Goal: Check status: Check status

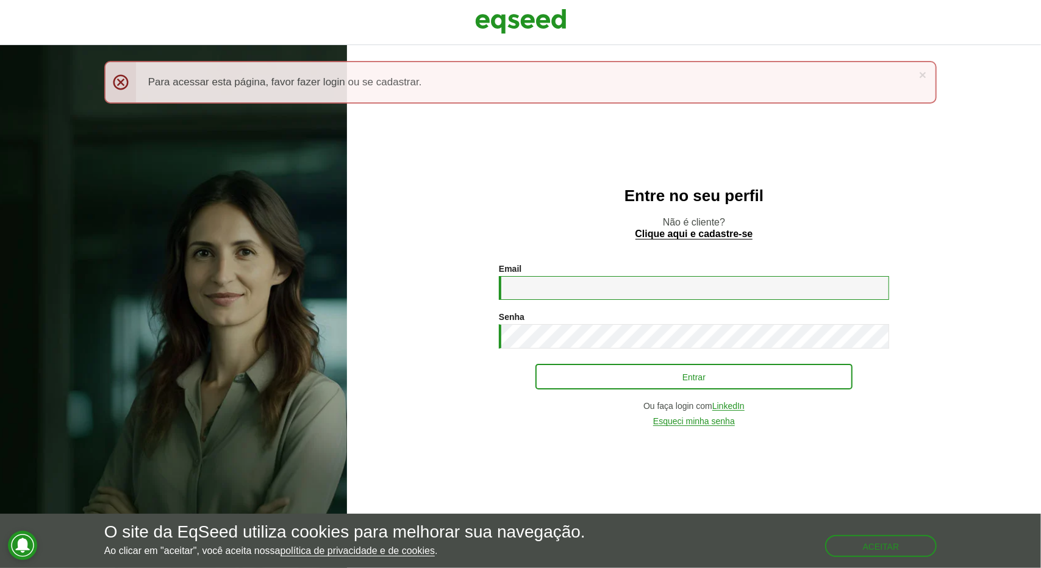
type input "**********"
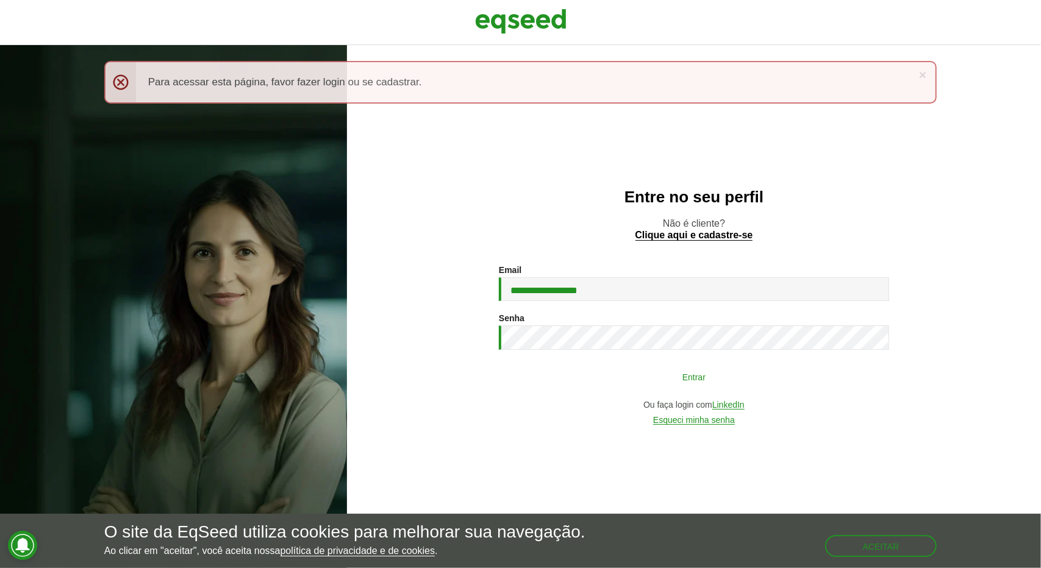
click at [599, 377] on button "Entrar" at bounding box center [693, 376] width 317 height 23
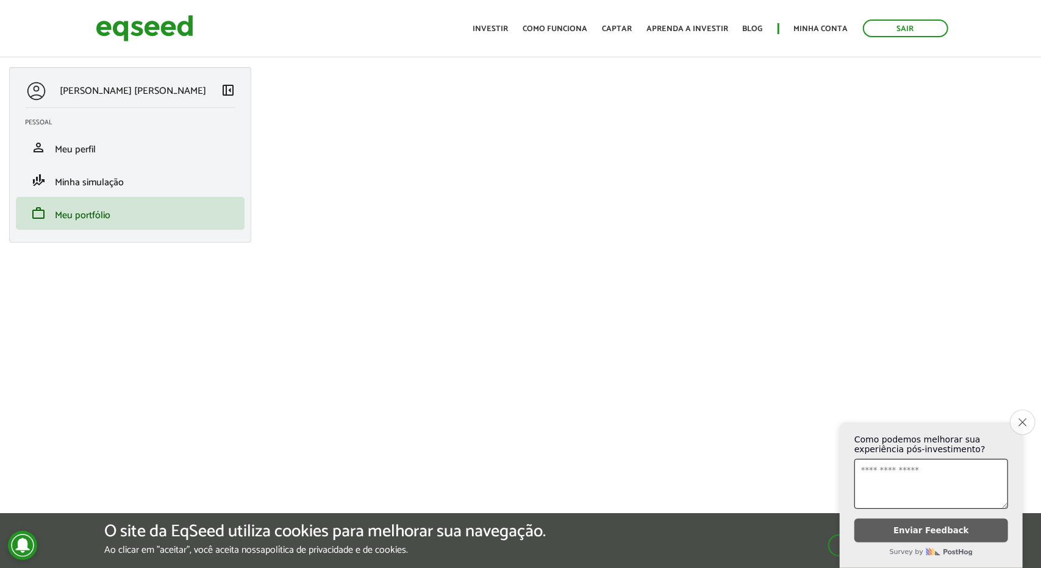
click at [1019, 418] on icon "Close survey" at bounding box center [1022, 422] width 8 height 8
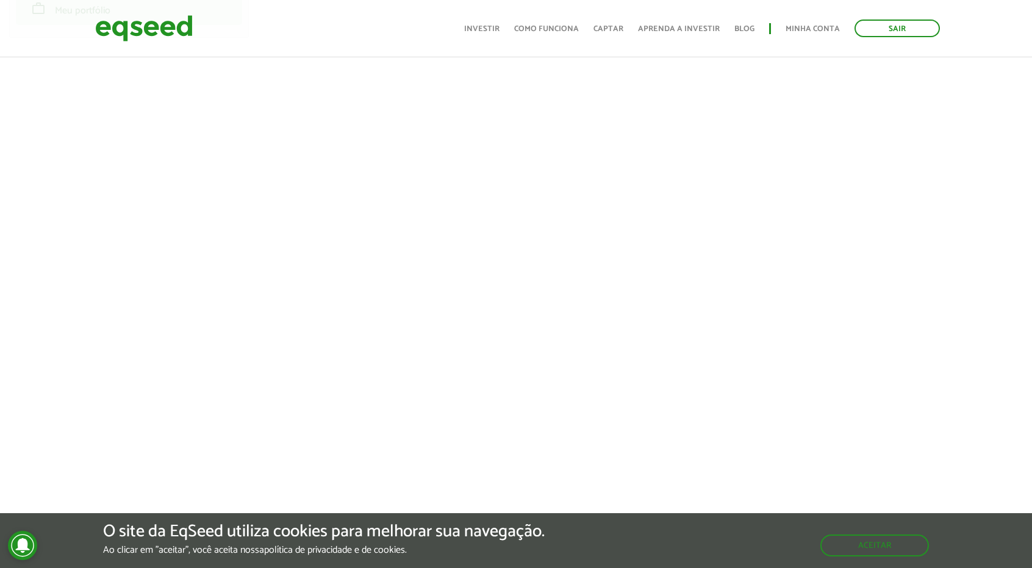
scroll to position [203, 0]
